Goal: Information Seeking & Learning: Find specific fact

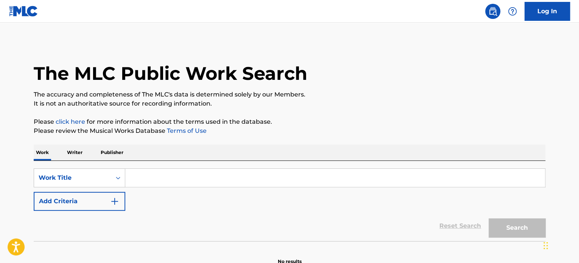
click at [171, 170] on input "Search Form" at bounding box center [334, 178] width 419 height 18
paste input "The Boss"
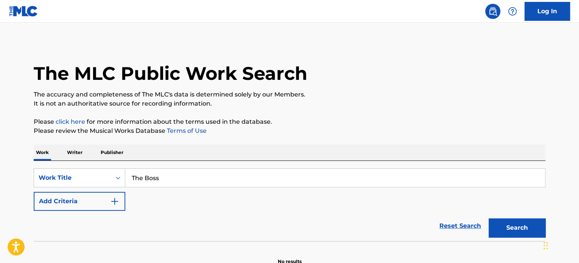
type input "The Boss"
click at [340, 133] on p "Please review the Musical Works Database Terms of Use" at bounding box center [289, 130] width 511 height 9
click at [123, 201] on button "Add Criteria" at bounding box center [80, 201] width 92 height 19
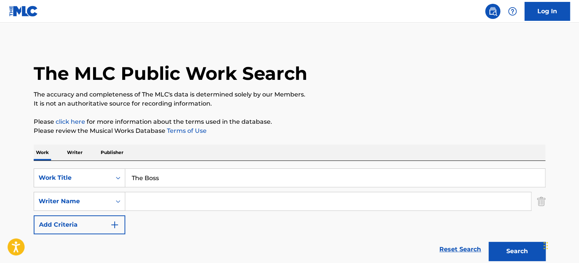
click at [147, 198] on input "Search Form" at bounding box center [327, 201] width 405 height 18
paste input "[PERSON_NAME]"
type input "[PERSON_NAME]"
click at [508, 249] on button "Search" at bounding box center [516, 251] width 57 height 19
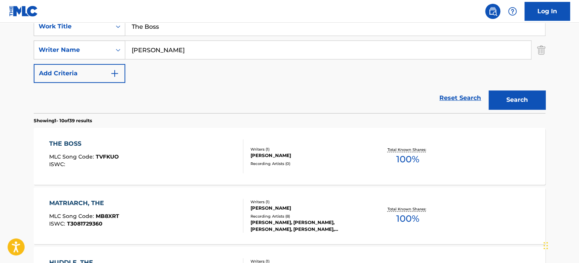
scroll to position [113, 0]
